Goal: Transaction & Acquisition: Purchase product/service

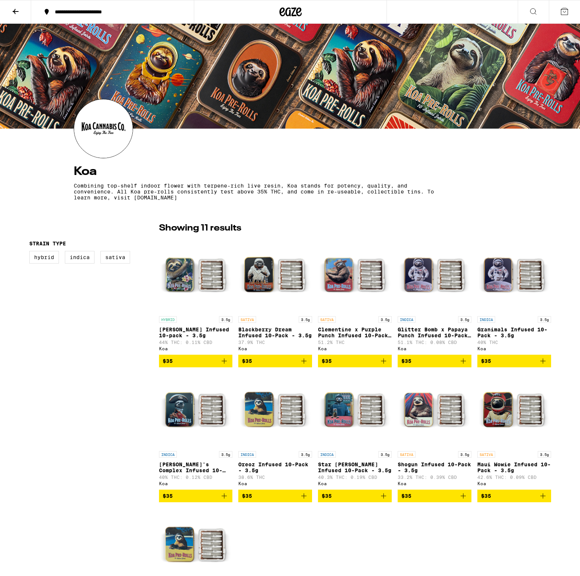
click at [13, 20] on button at bounding box center [15, 11] width 31 height 23
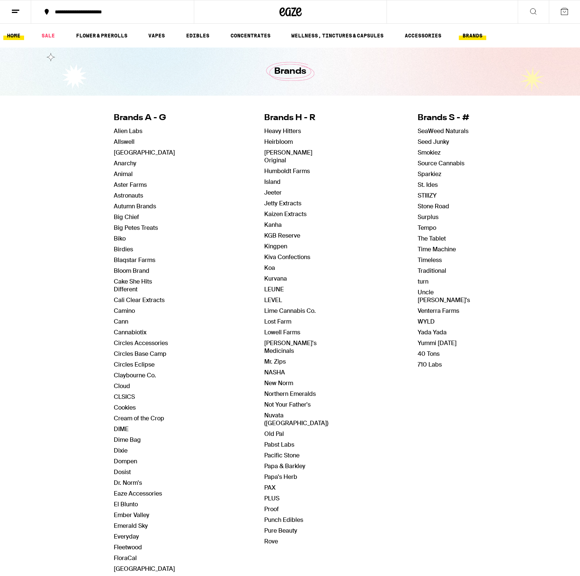
click at [15, 34] on link "HOME" at bounding box center [13, 35] width 21 height 9
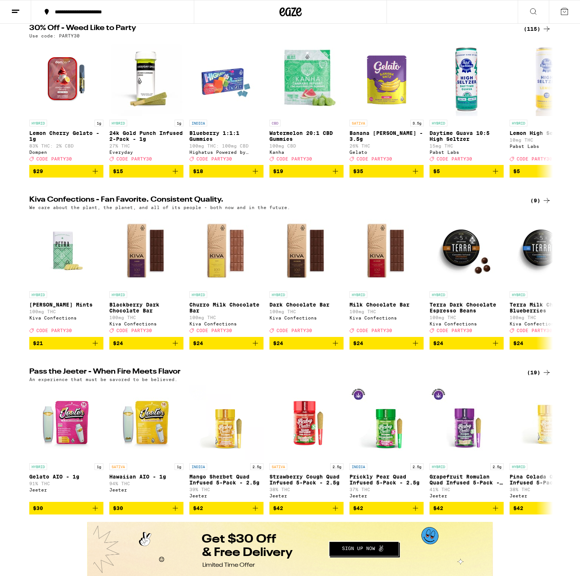
scroll to position [84, 0]
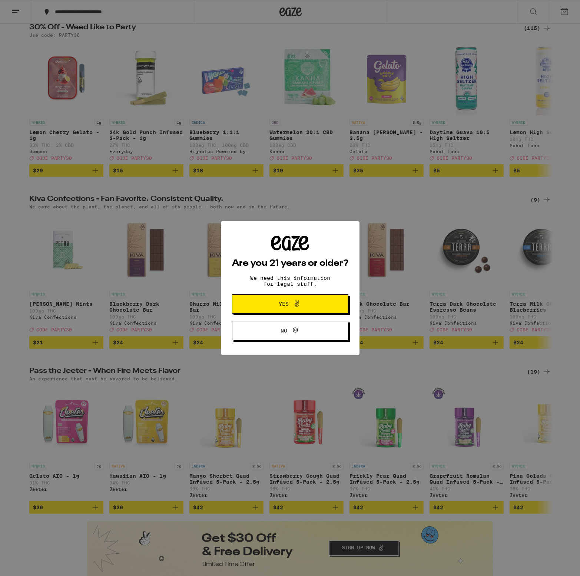
click at [392, 191] on div "Are you 21 years or older? We need this information for legal stuff. Yes No" at bounding box center [290, 288] width 580 height 576
click at [289, 301] on span at bounding box center [295, 304] width 13 height 10
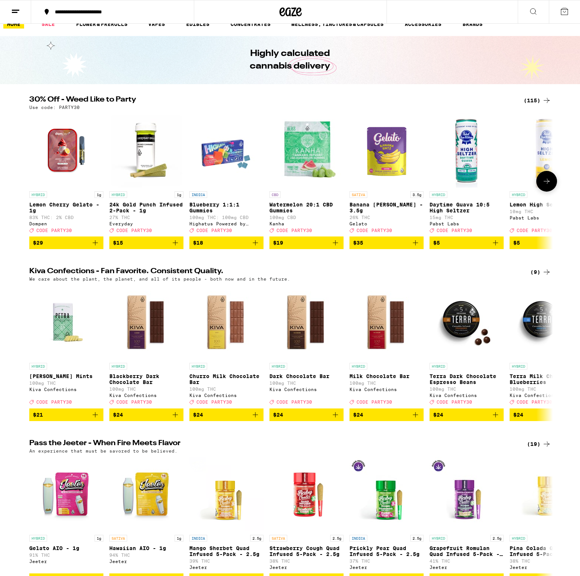
scroll to position [0, 0]
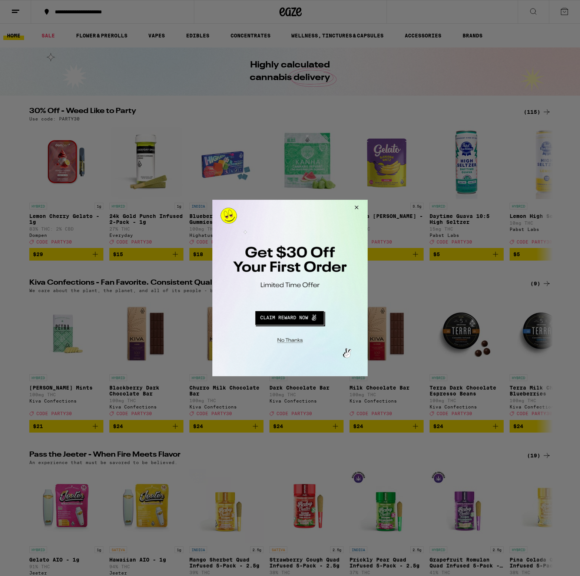
click at [357, 208] on button "Close Modal" at bounding box center [356, 209] width 20 height 18
